Goal: Information Seeking & Learning: Learn about a topic

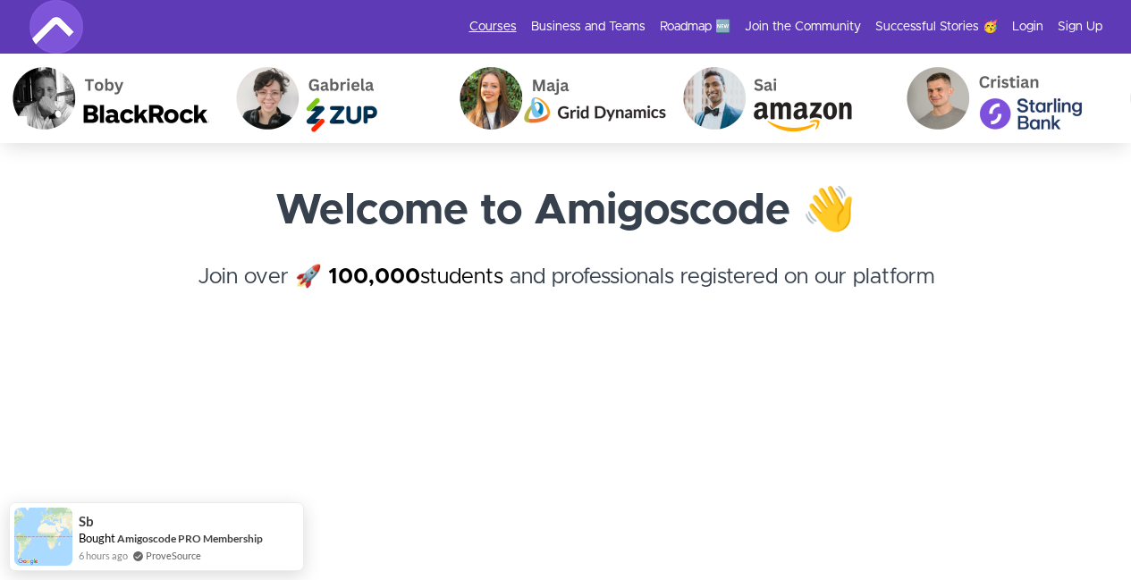
click at [485, 27] on link "Courses" at bounding box center [492, 27] width 47 height 18
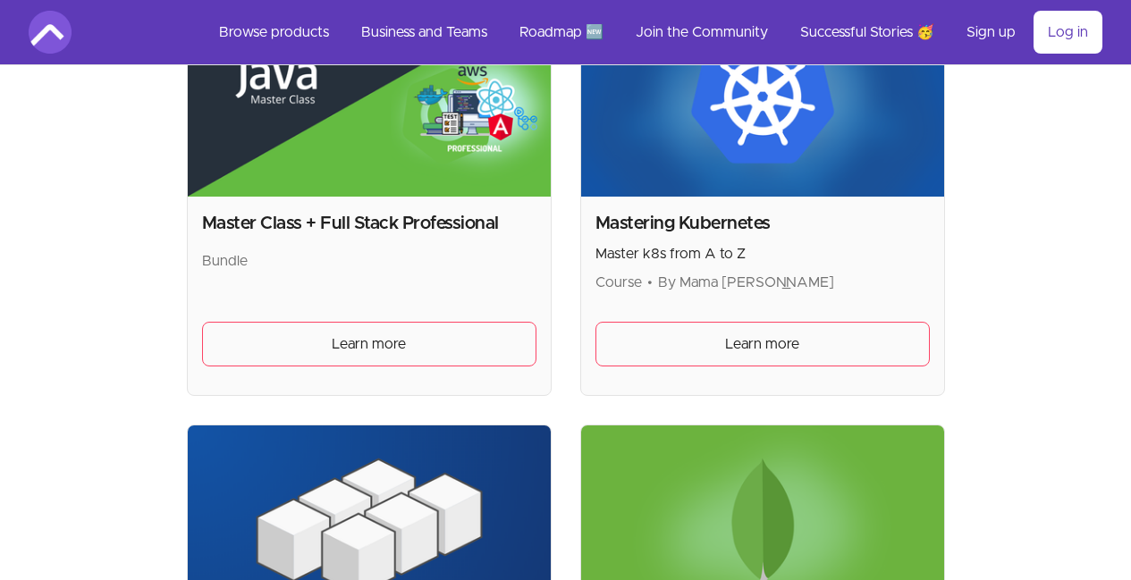
scroll to position [4379, 0]
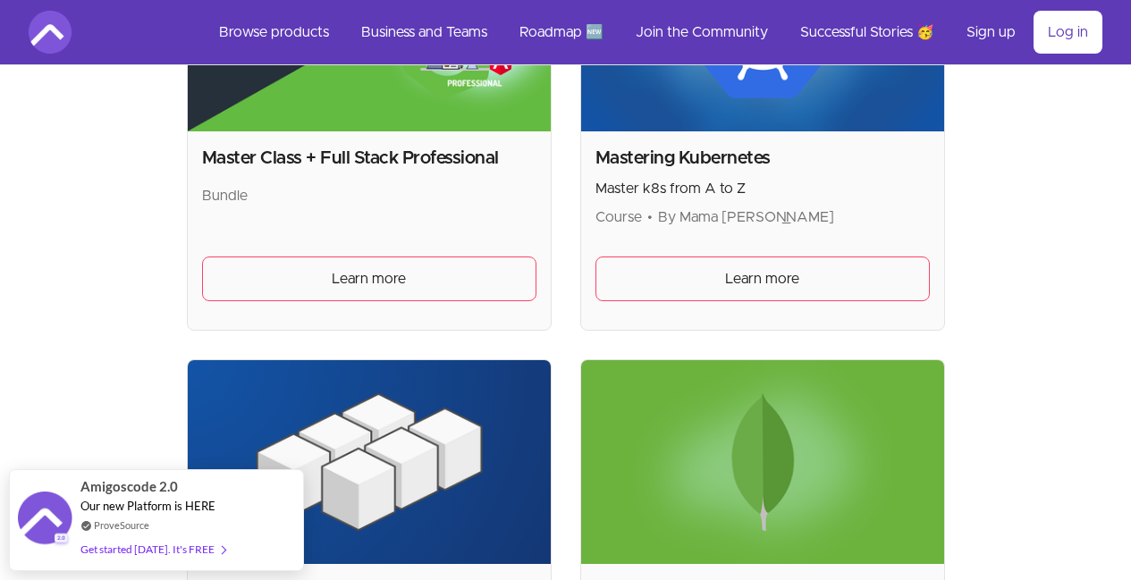
scroll to position [4557, 0]
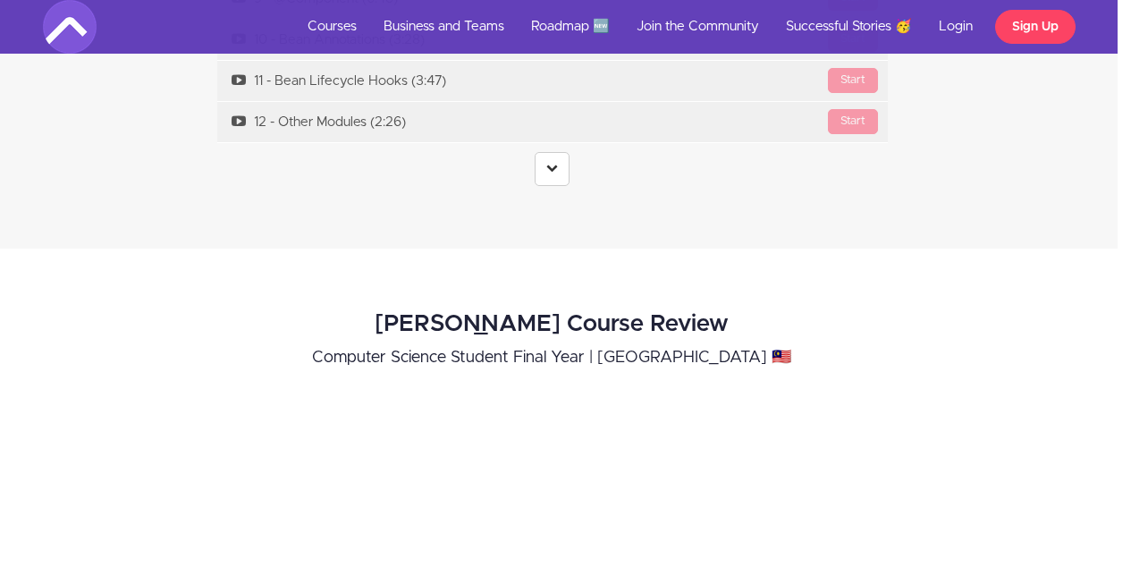
scroll to position [6346, 13]
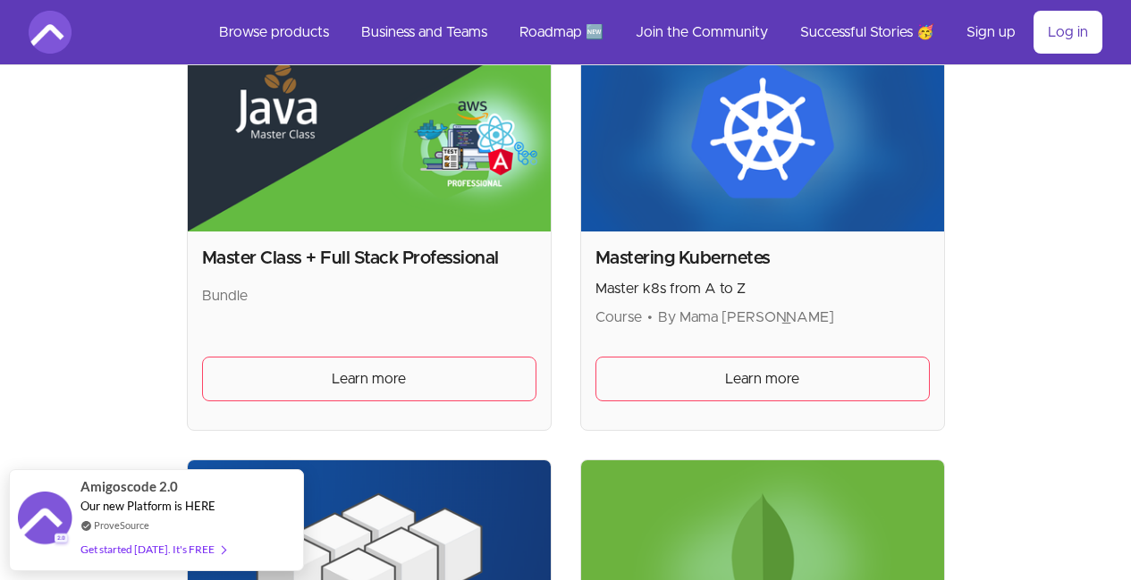
scroll to position [4379, 0]
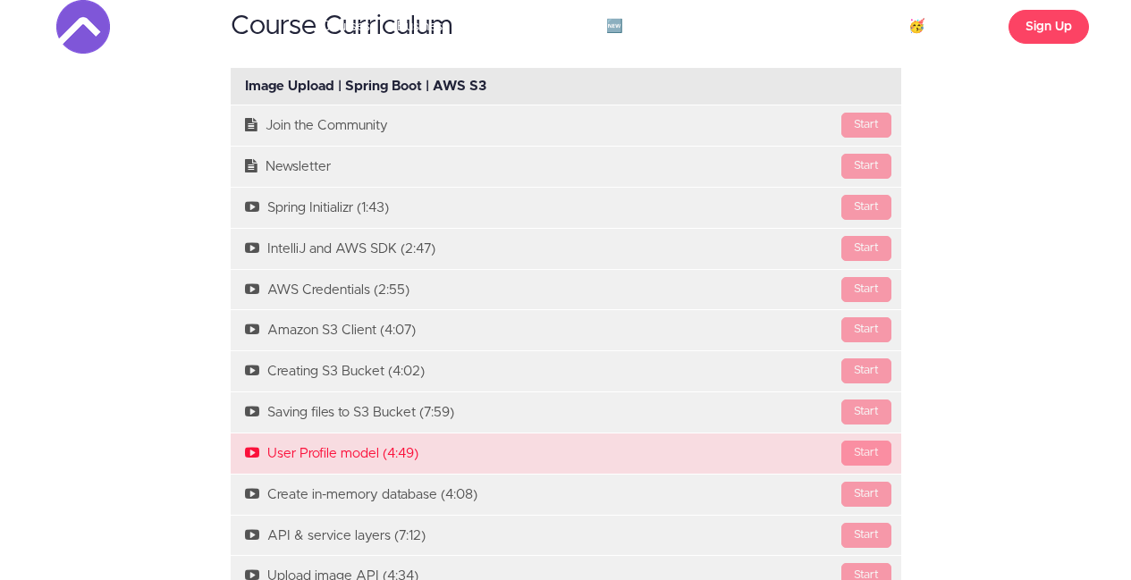
scroll to position [1251, 0]
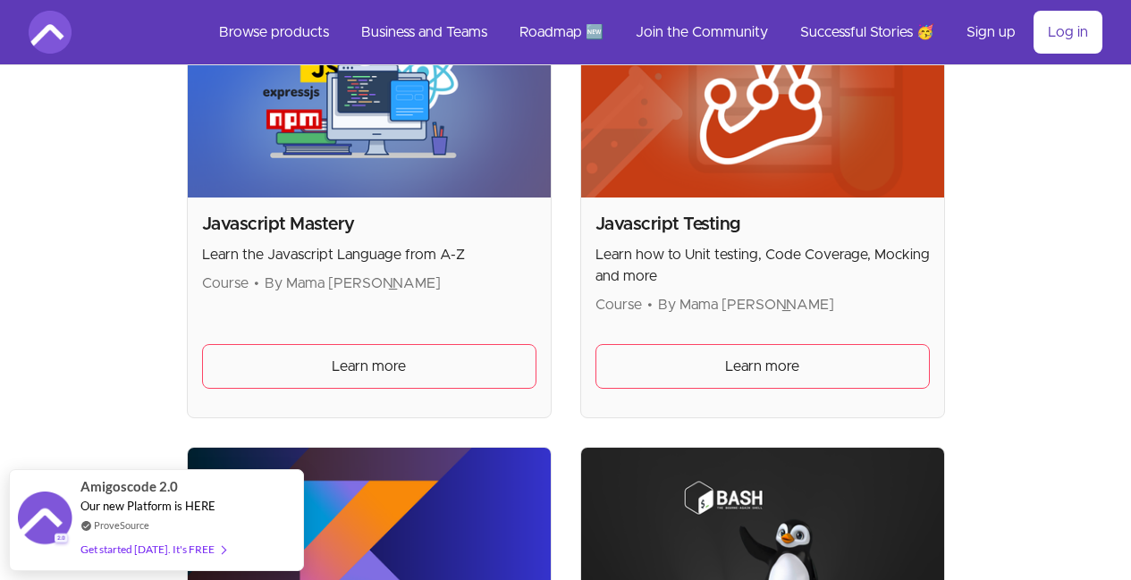
scroll to position [3574, 0]
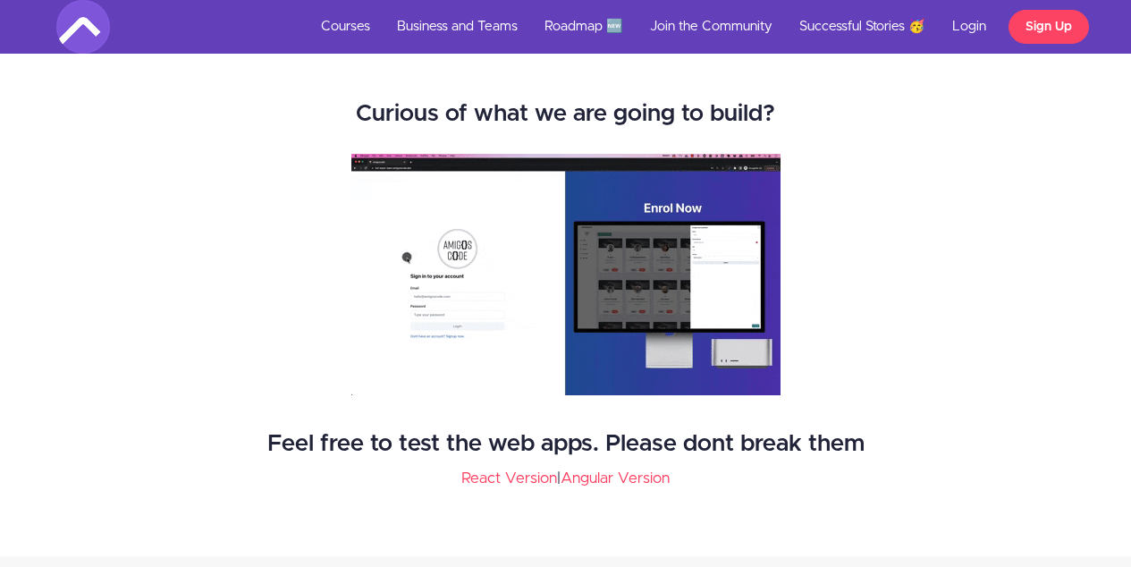
scroll to position [2503, 0]
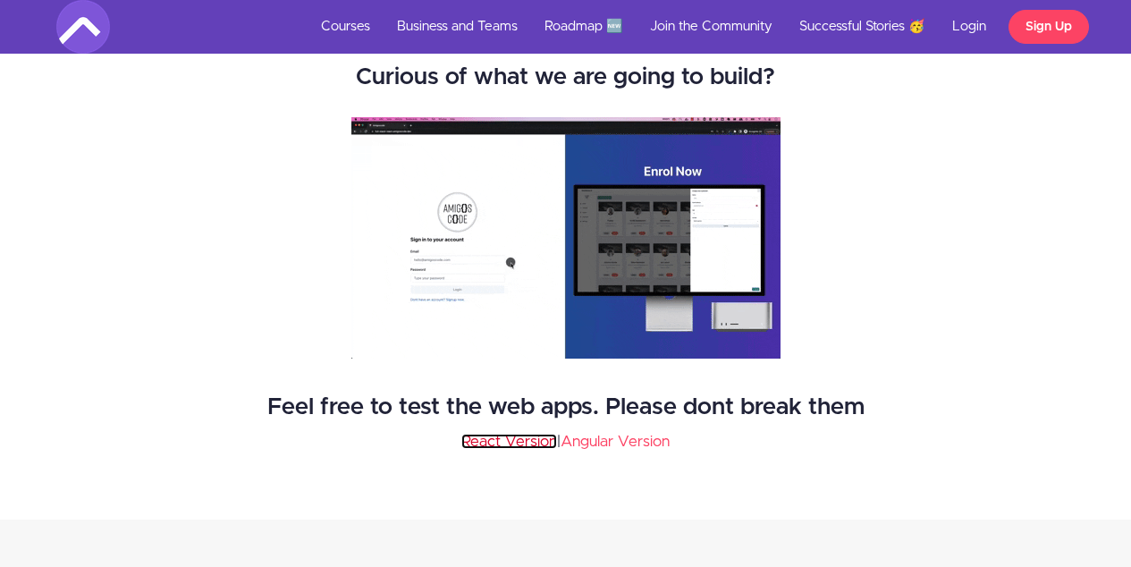
click at [533, 444] on link "React Version" at bounding box center [509, 440] width 96 height 15
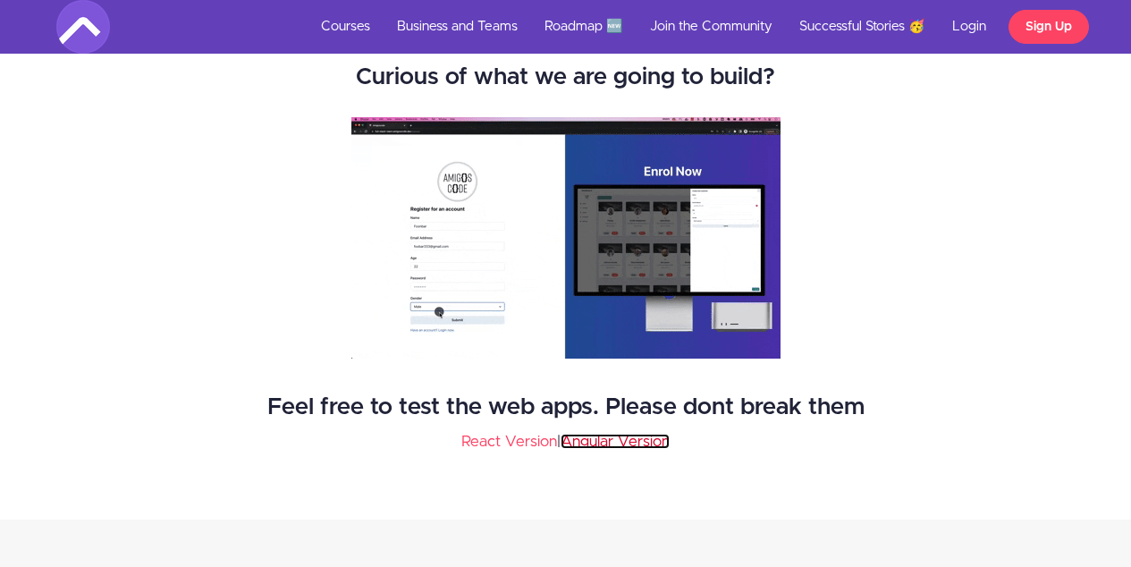
click at [601, 442] on link "Angular Version" at bounding box center [614, 440] width 109 height 15
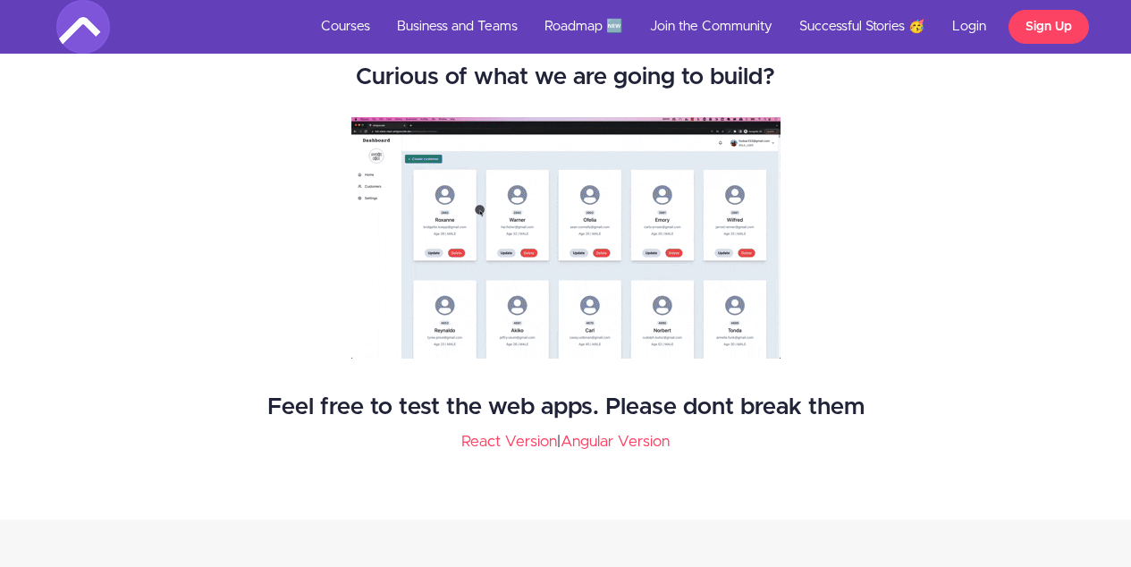
click at [567, 160] on img at bounding box center [565, 237] width 429 height 241
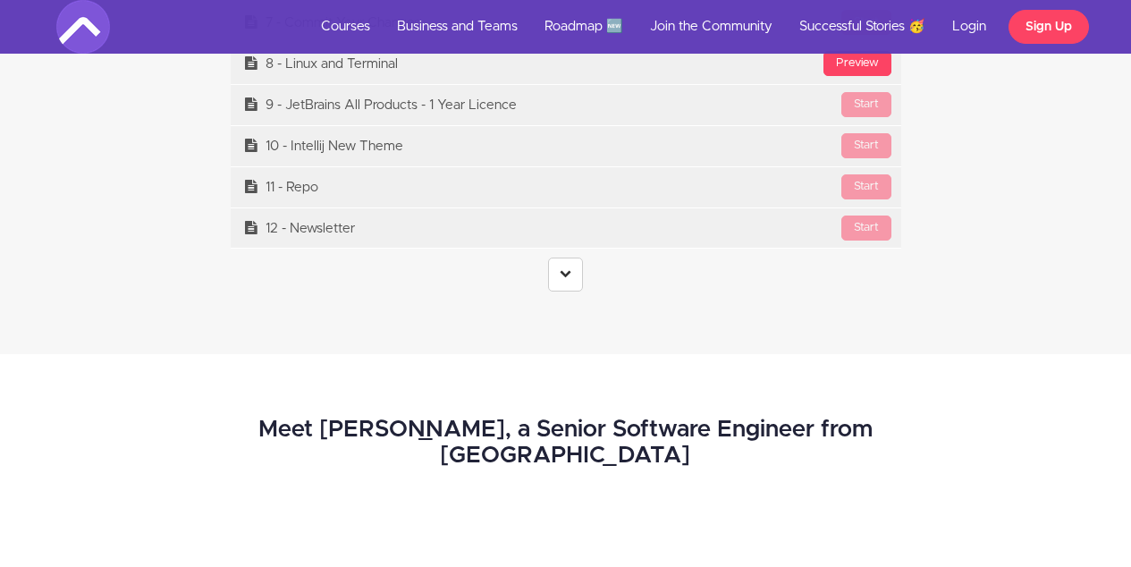
scroll to position [7329, 0]
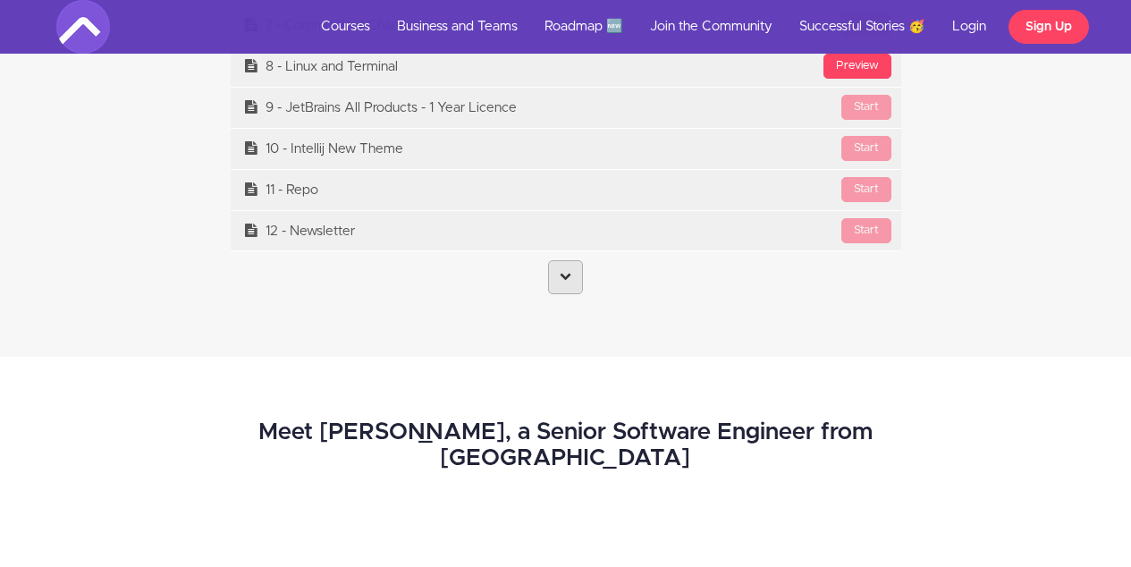
click at [559, 286] on link at bounding box center [565, 277] width 35 height 34
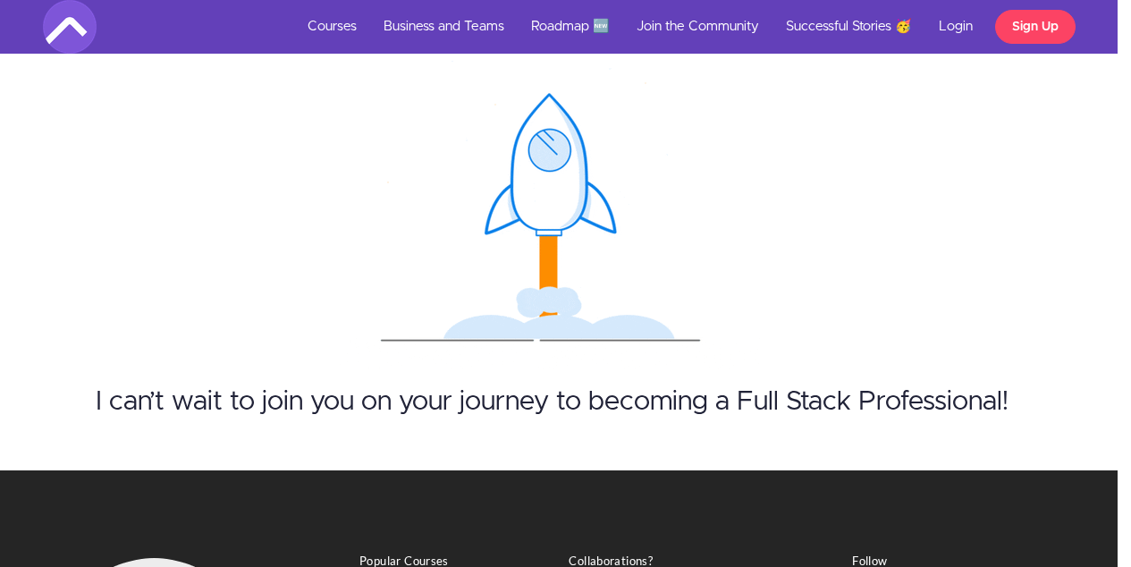
scroll to position [53097, 13]
